Goal: Browse casually: Explore the website without a specific task or goal

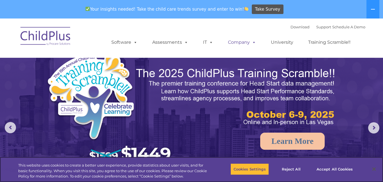
select select "MEDIUM"
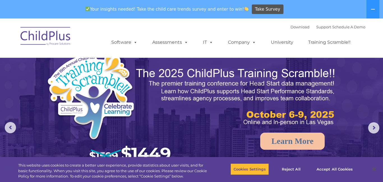
click at [44, 33] on img at bounding box center [46, 37] width 56 height 28
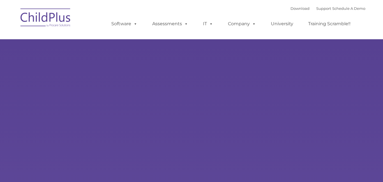
type input ""
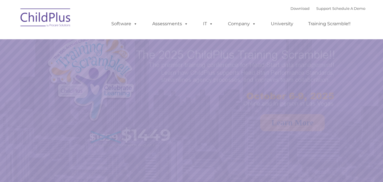
select select "MEDIUM"
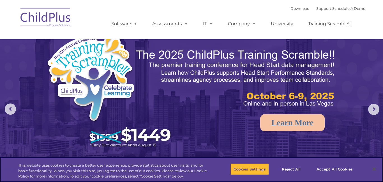
select select "MEDIUM"
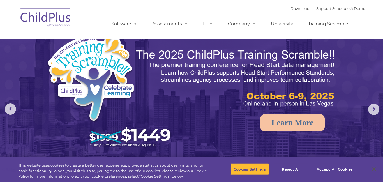
select select "MEDIUM"
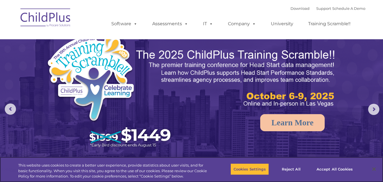
select select "MEDIUM"
